Goal: Find specific page/section: Find specific page/section

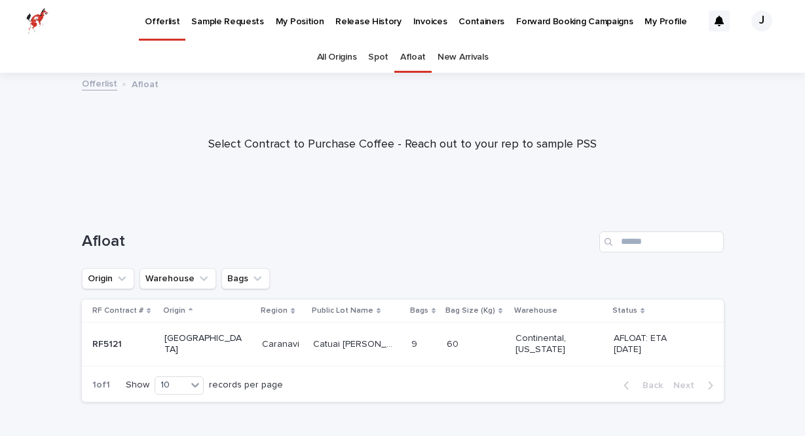
click at [381, 56] on link "Spot" at bounding box center [378, 57] width 20 height 31
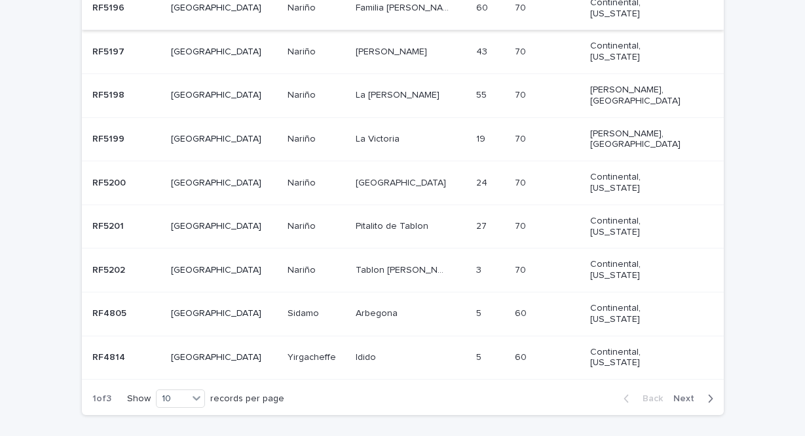
scroll to position [402, 0]
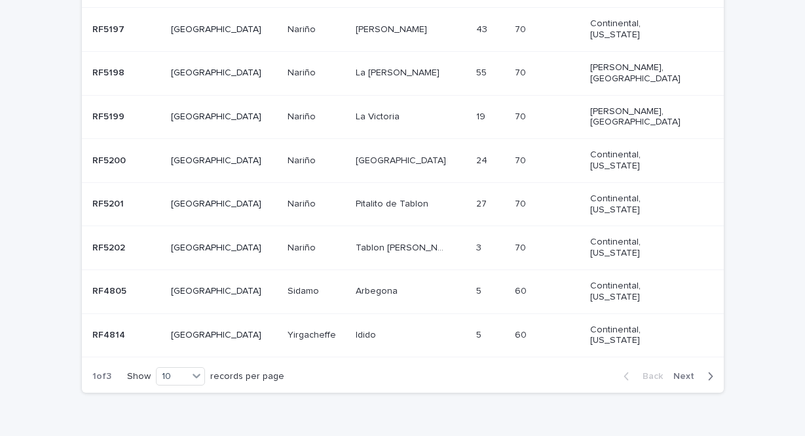
click at [706, 370] on div "button" at bounding box center [707, 376] width 11 height 12
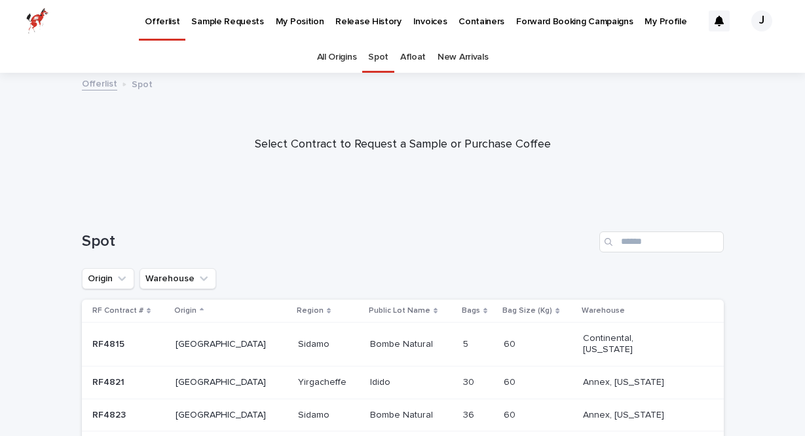
click at [582, 308] on p "Warehouse" at bounding box center [603, 310] width 43 height 14
click at [197, 272] on icon "Warehouse" at bounding box center [203, 278] width 13 height 13
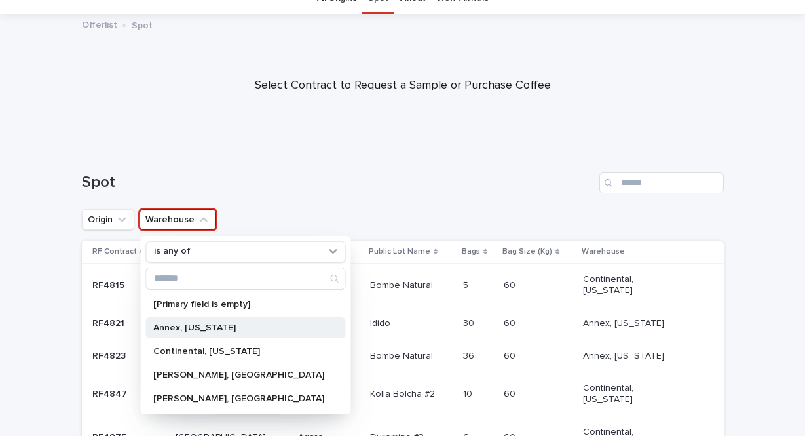
scroll to position [62, 0]
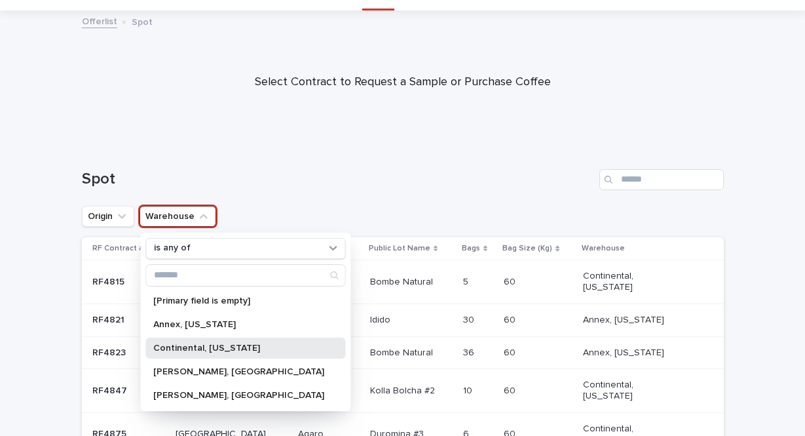
click at [227, 343] on p "Continental, [US_STATE]" at bounding box center [238, 347] width 171 height 9
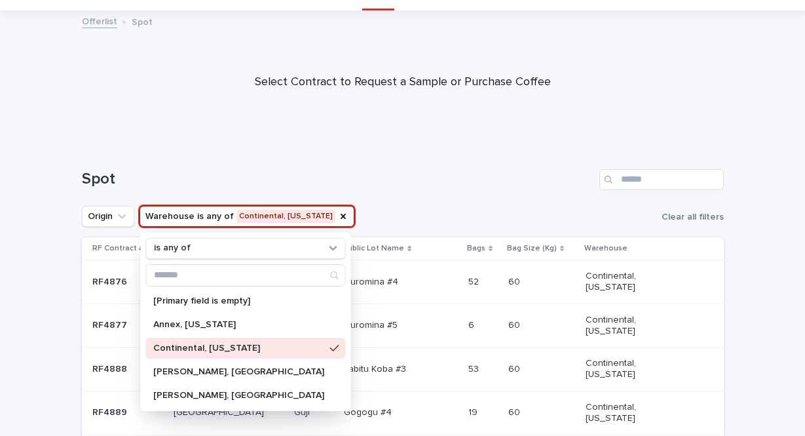
click at [485, 134] on div at bounding box center [402, 76] width 805 height 131
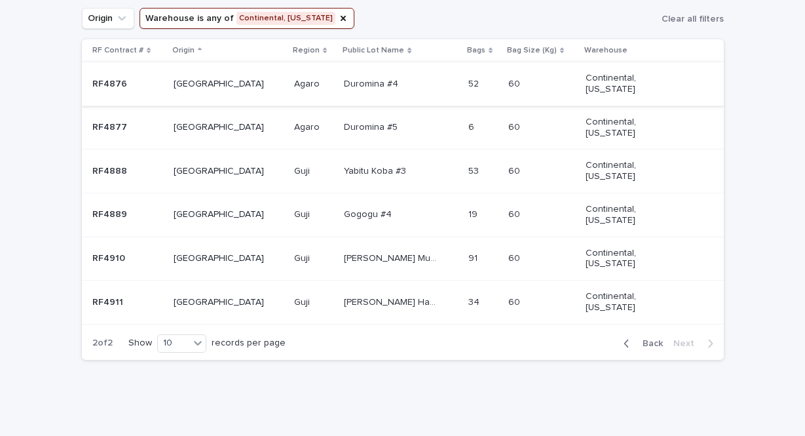
scroll to position [226, 0]
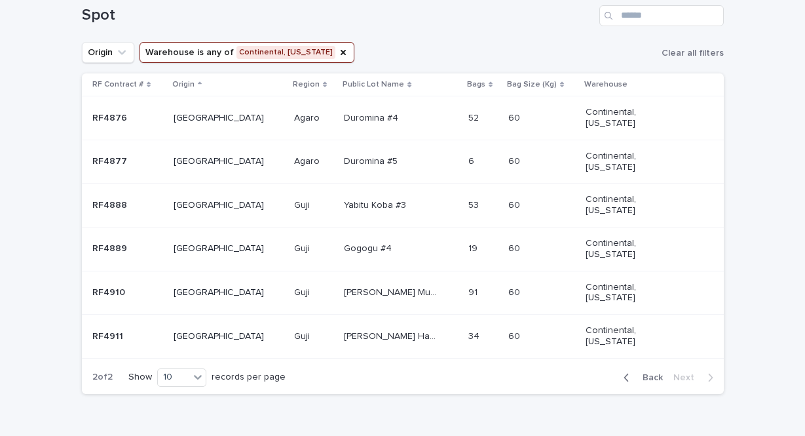
click at [344, 303] on div "[PERSON_NAME] Muda lot #1 Natural [PERSON_NAME] Muda lot #1 Natural" at bounding box center [400, 293] width 113 height 22
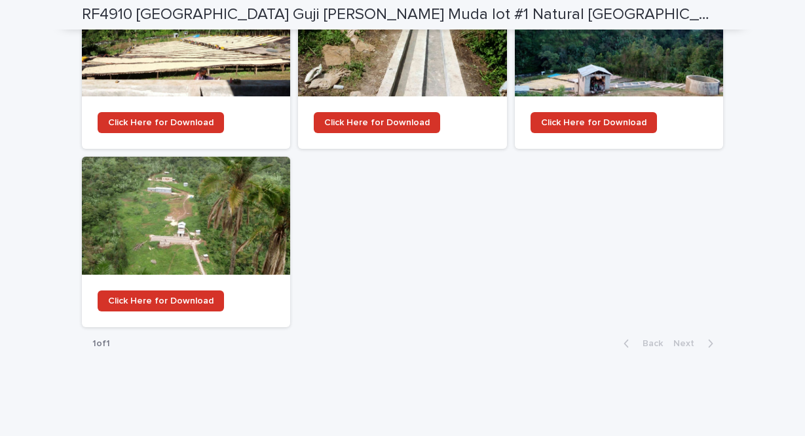
scroll to position [2078, 0]
